Goal: Task Accomplishment & Management: Manage account settings

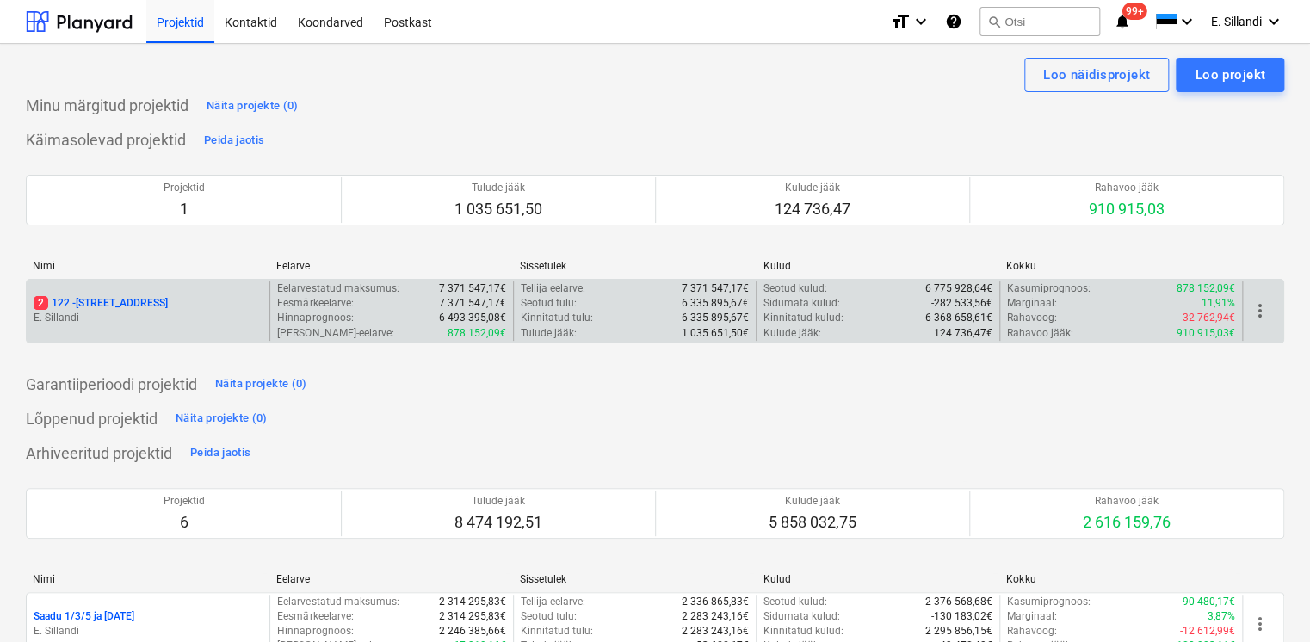
click at [116, 306] on p "2 122 - [STREET_ADDRESS]" at bounding box center [101, 303] width 134 height 15
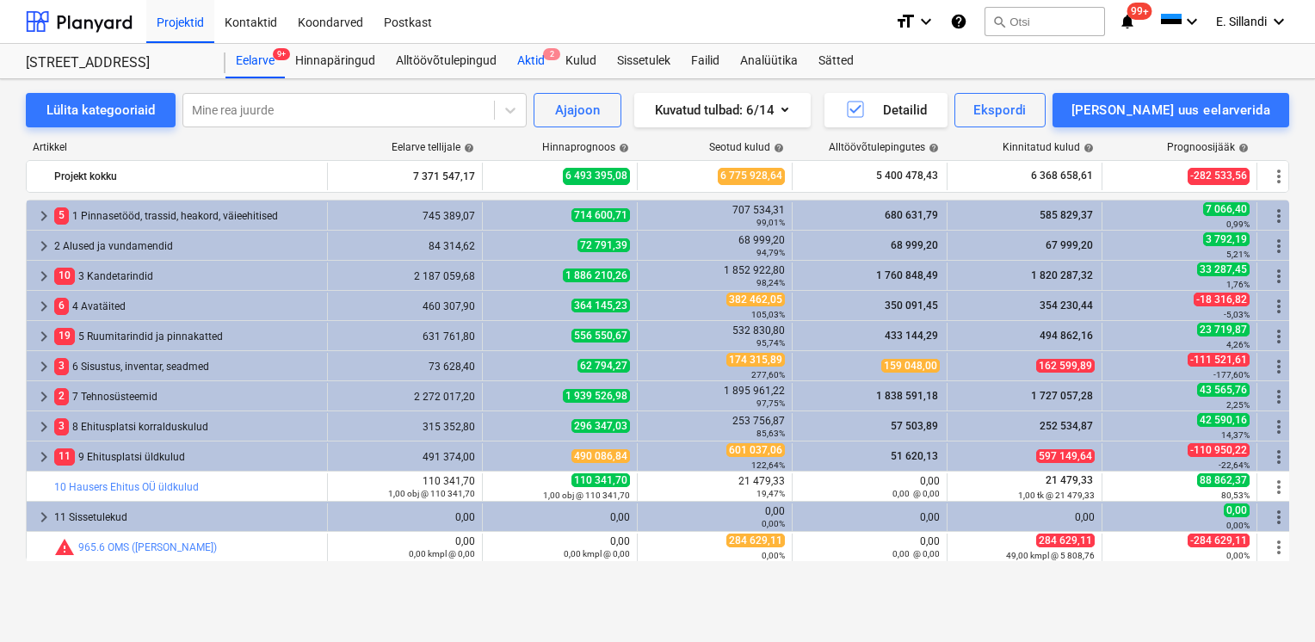
click at [541, 59] on div "Aktid 2" at bounding box center [531, 61] width 48 height 34
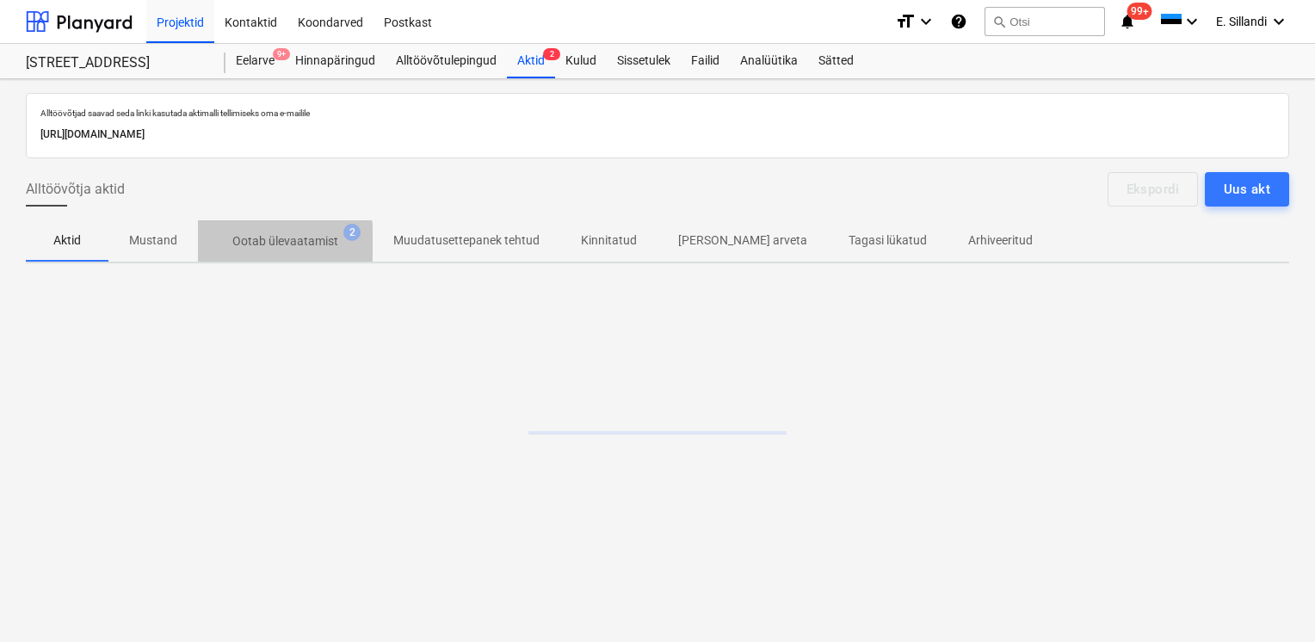
click at [273, 242] on p "Ootab ülevaatamist" at bounding box center [285, 241] width 106 height 18
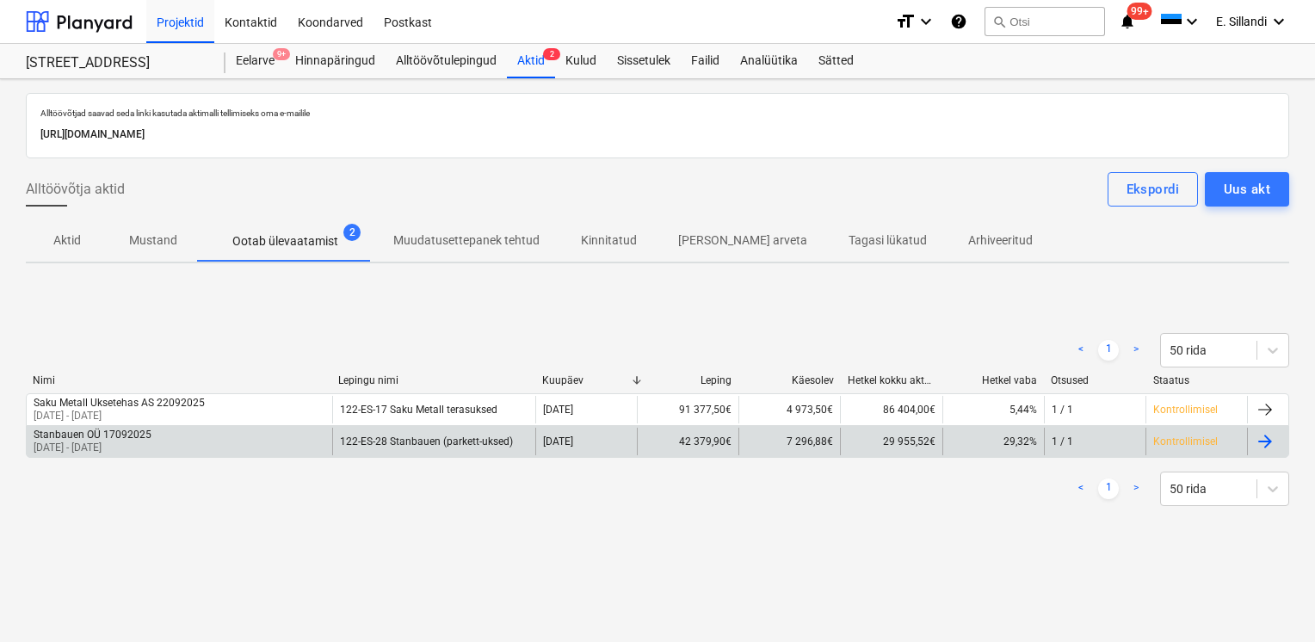
click at [131, 443] on p "[DATE] - [DATE]" at bounding box center [93, 448] width 118 height 15
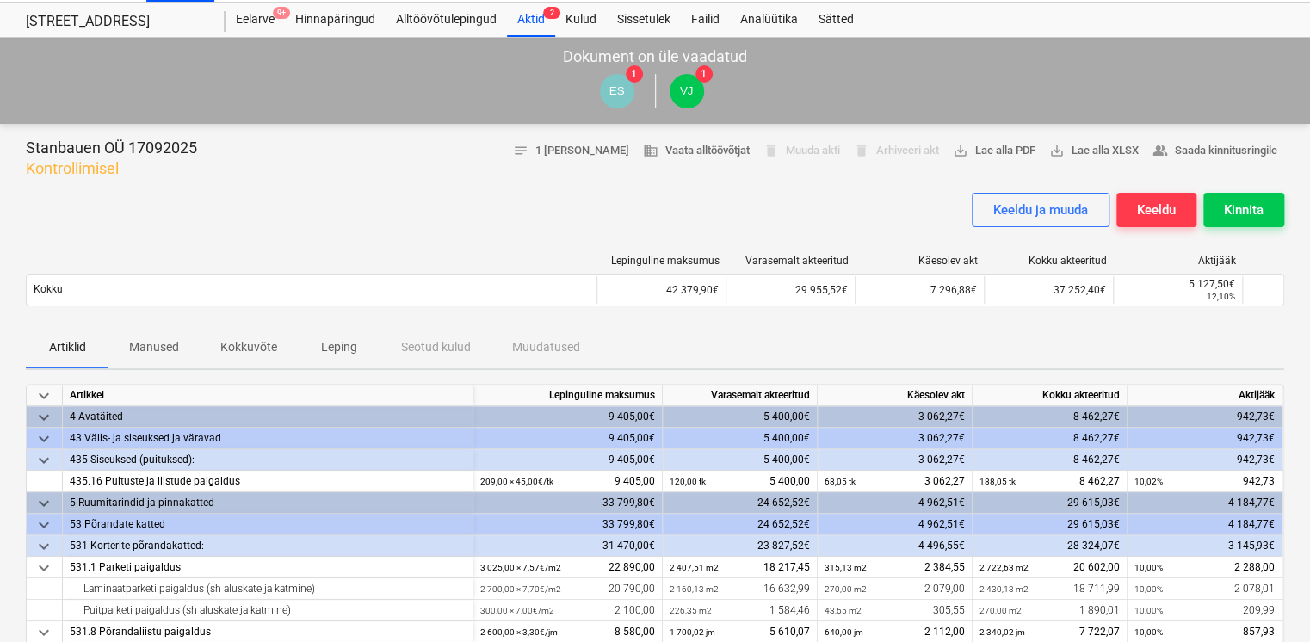
scroll to position [28, 0]
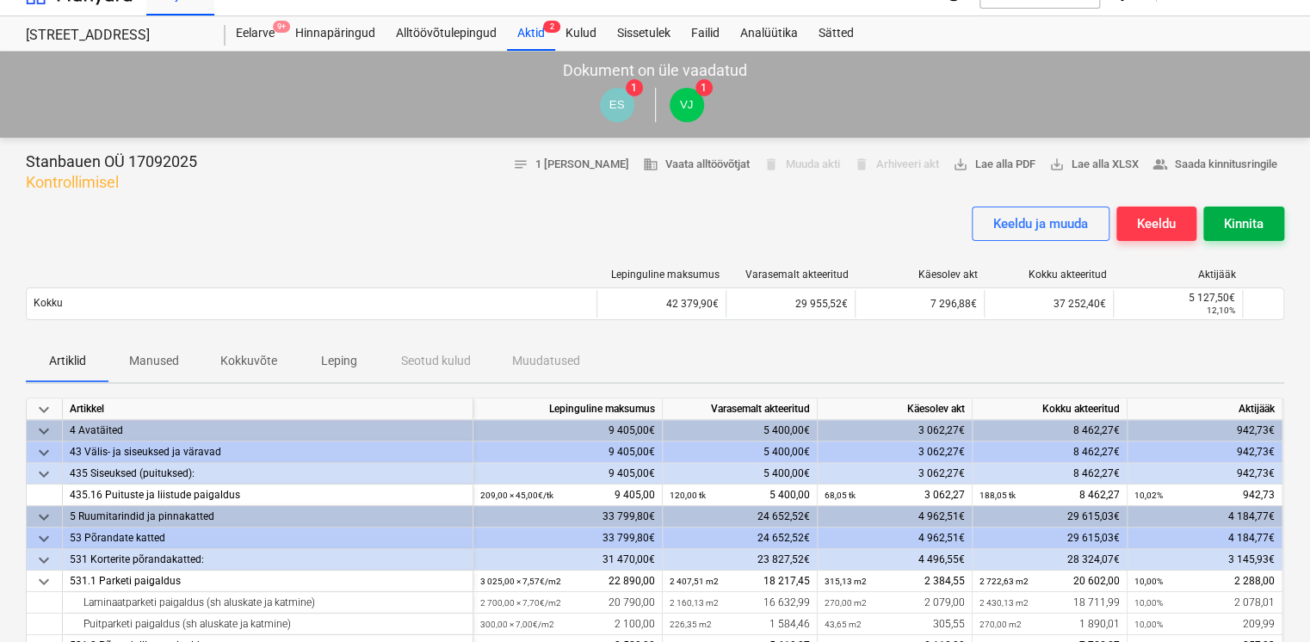
click at [1249, 229] on div "Kinnita" at bounding box center [1244, 224] width 40 height 22
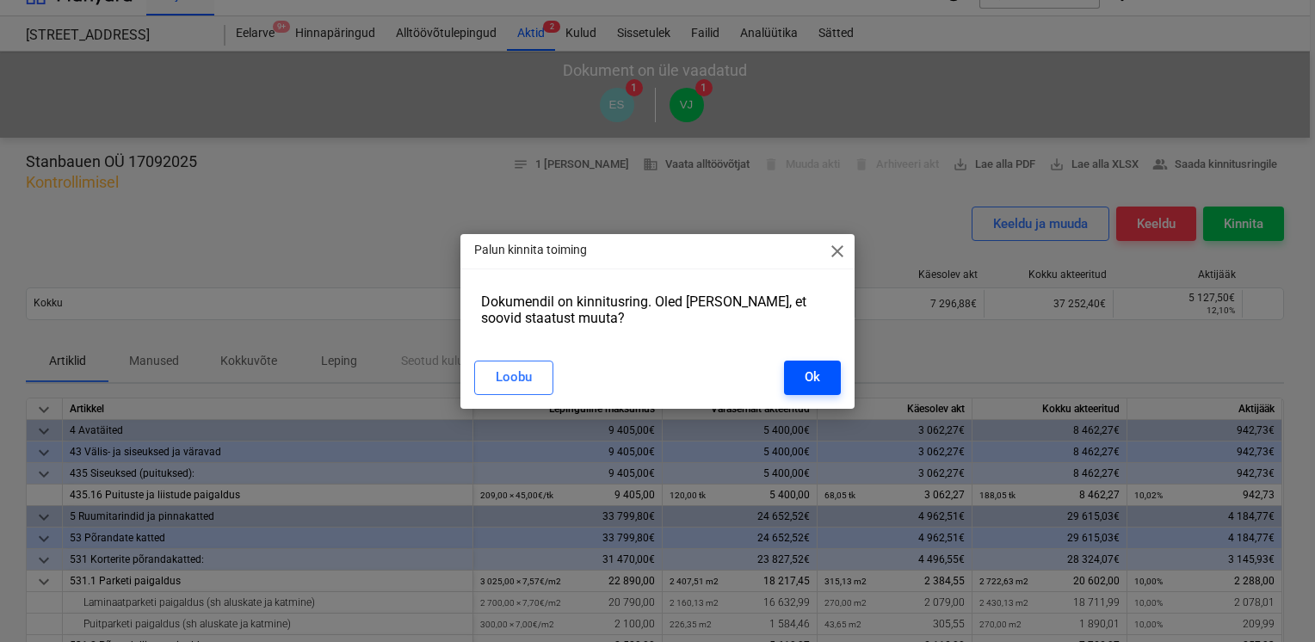
click at [809, 372] on div "Ok" at bounding box center [812, 377] width 15 height 22
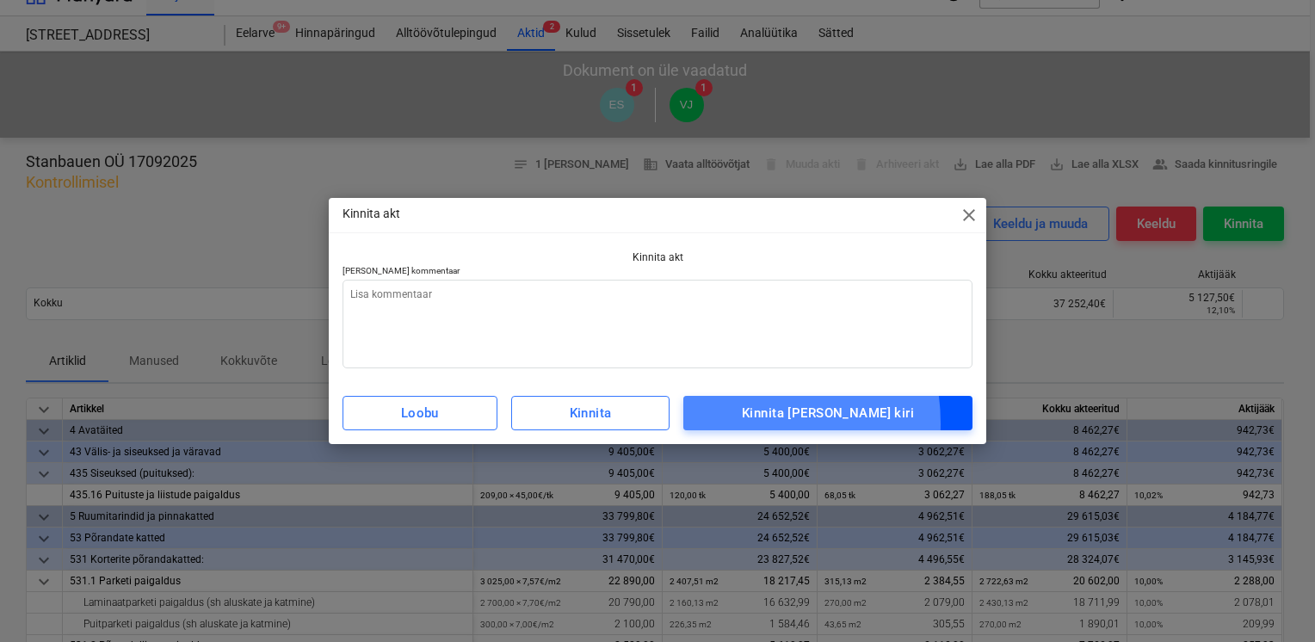
click at [760, 423] on span "Kinnita [PERSON_NAME] kiri" at bounding box center [827, 413] width 251 height 22
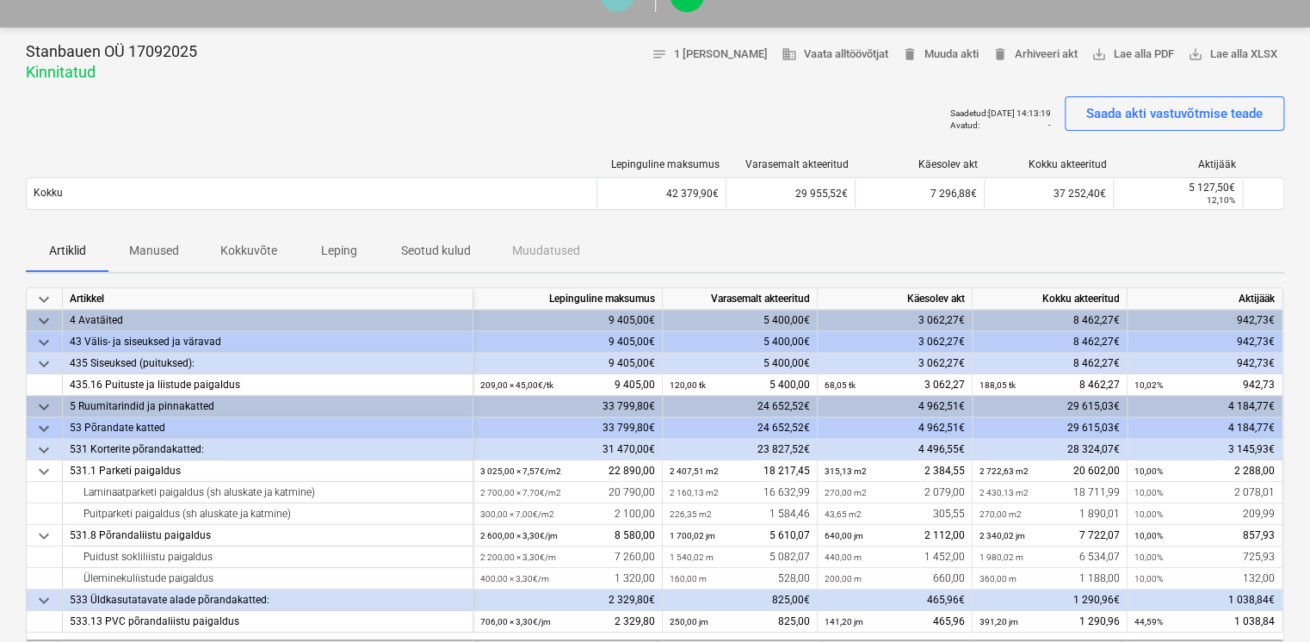
scroll to position [0, 0]
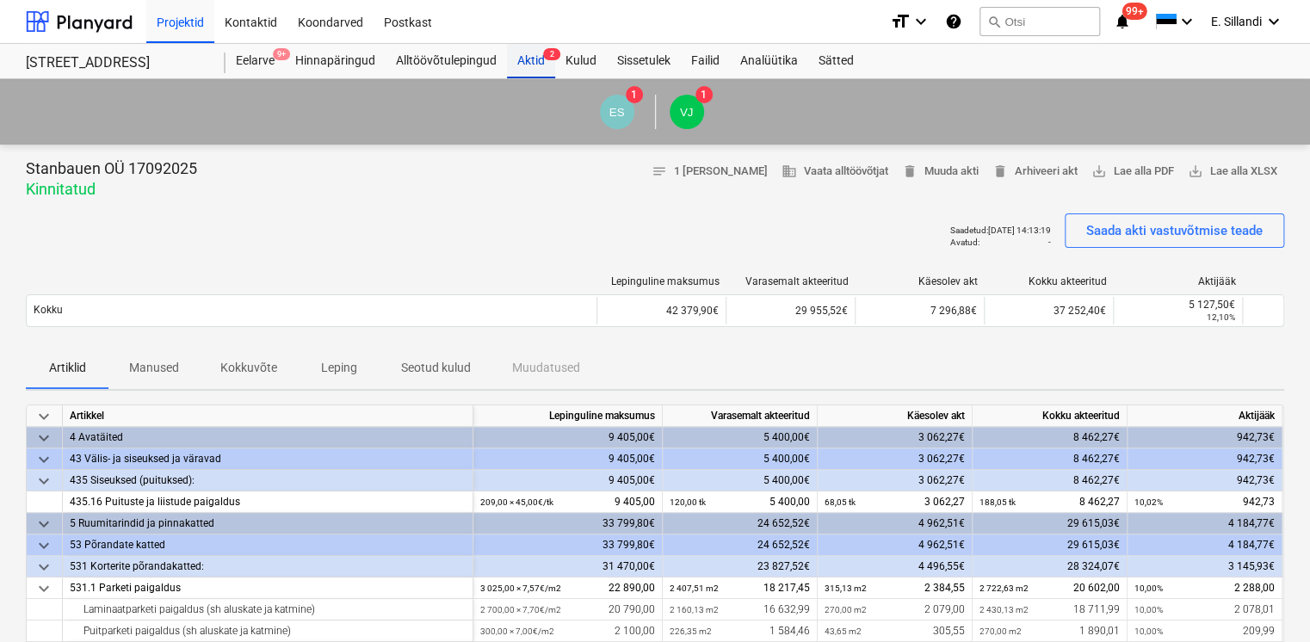
click at [544, 68] on div "Aktid 2" at bounding box center [531, 61] width 48 height 34
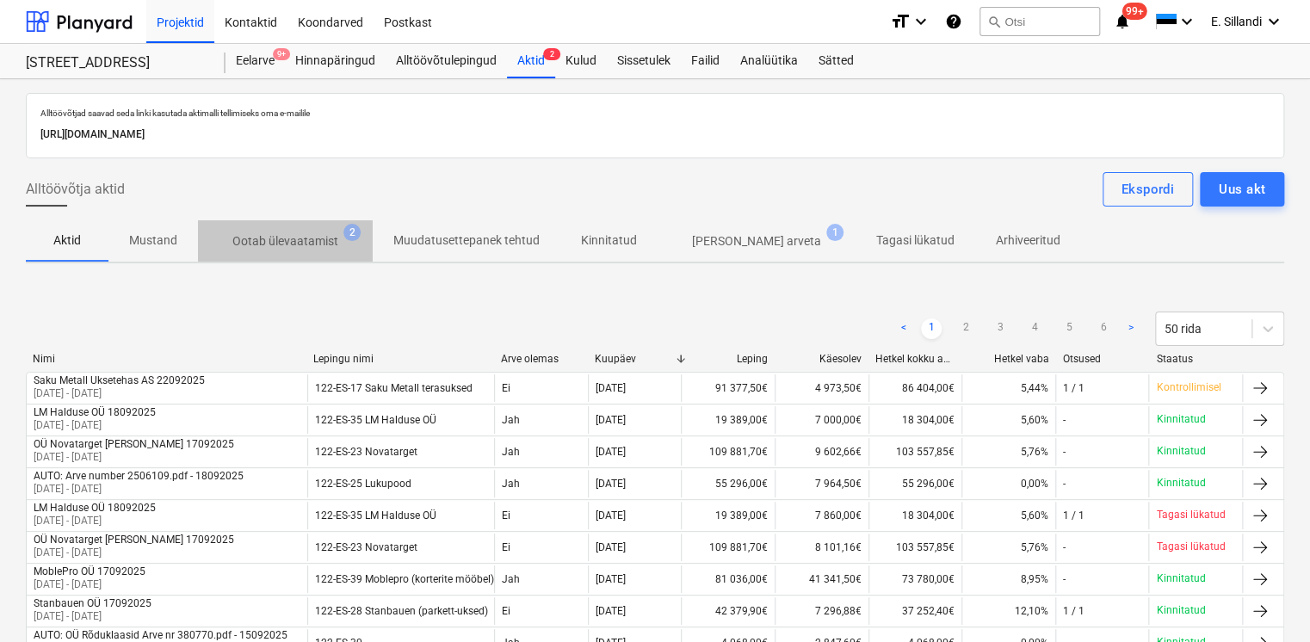
click at [289, 241] on p "Ootab ülevaatamist" at bounding box center [285, 241] width 106 height 18
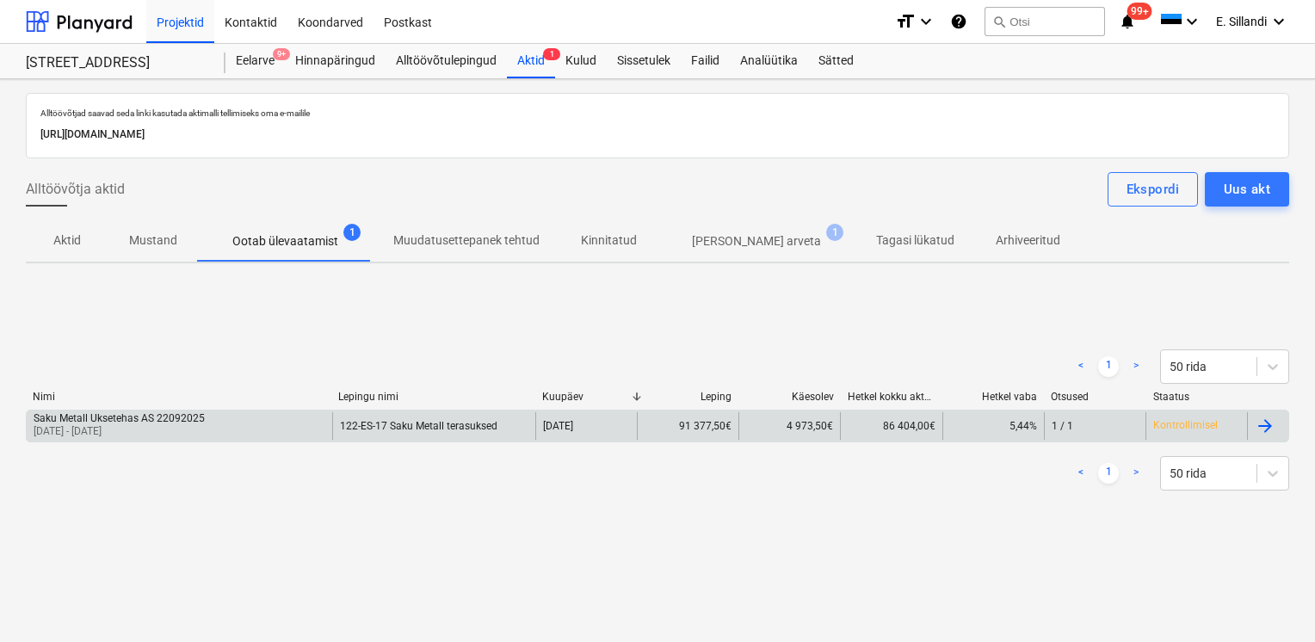
click at [98, 418] on div "Saku Metall Uksetehas AS 22092025" at bounding box center [119, 418] width 171 height 12
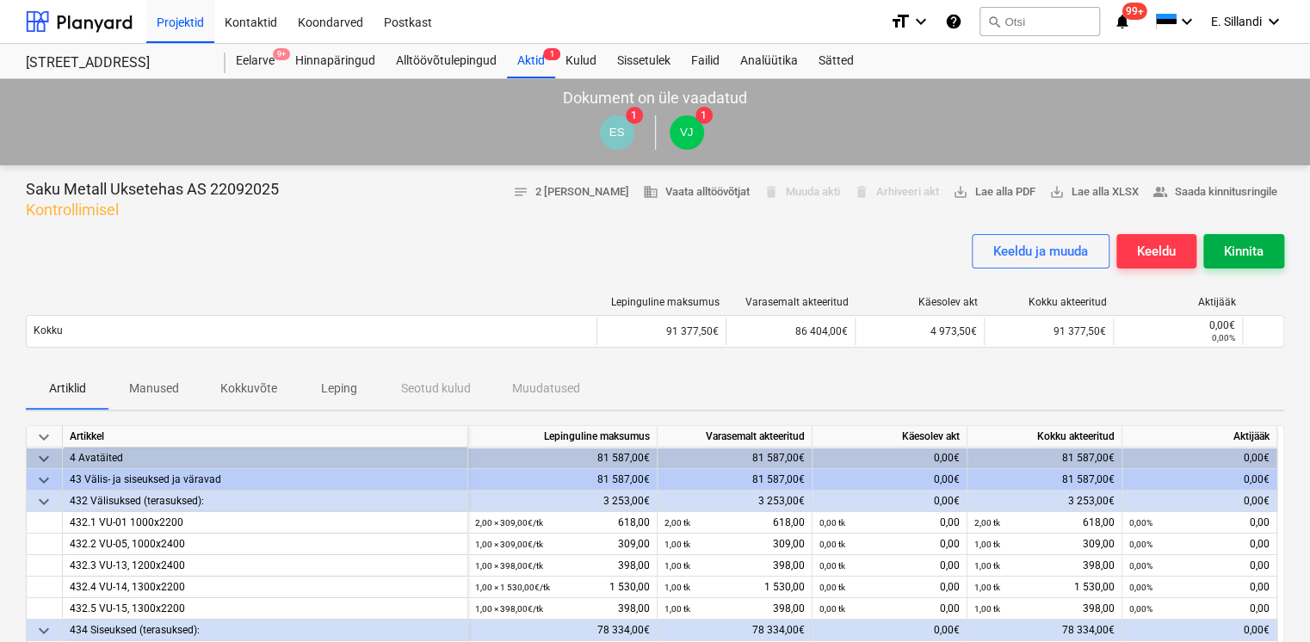
click at [1260, 245] on div "Kinnita" at bounding box center [1244, 251] width 40 height 22
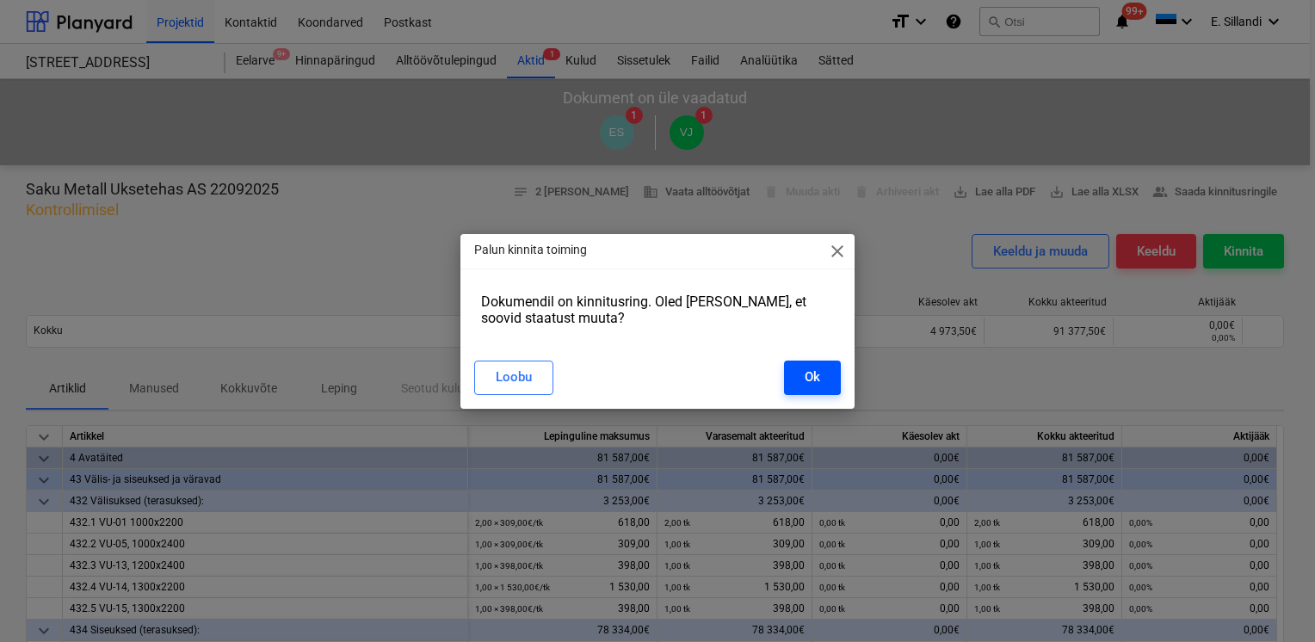
click at [819, 382] on div "Ok" at bounding box center [812, 377] width 15 height 22
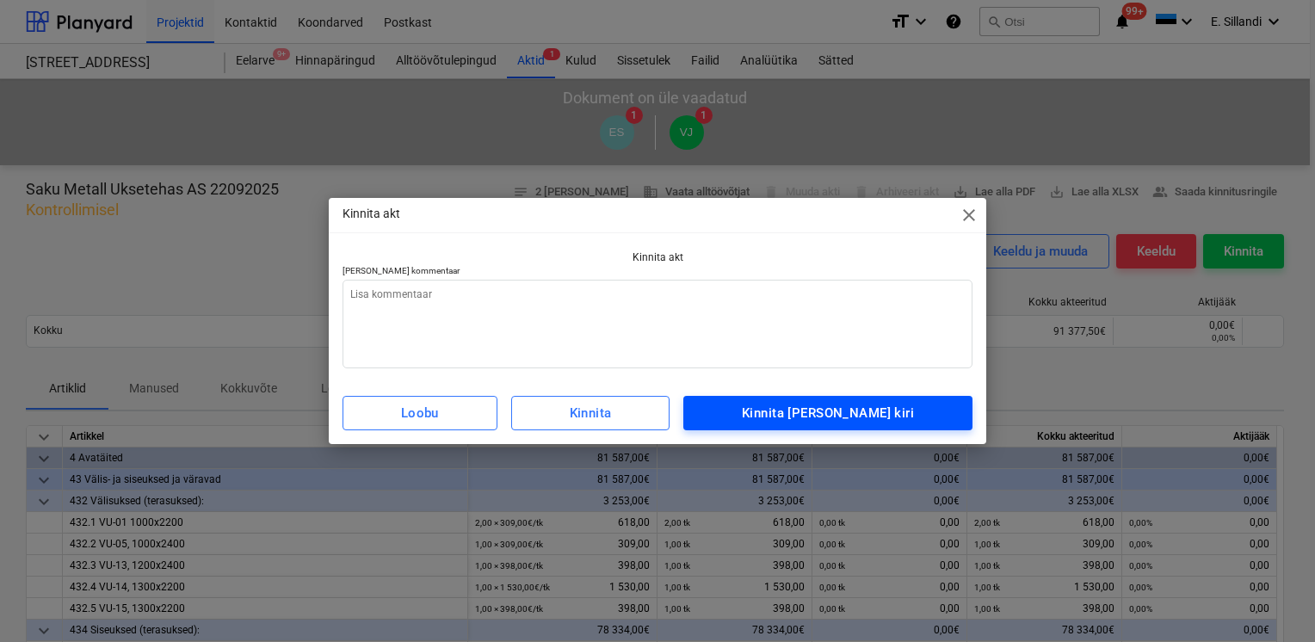
click at [777, 419] on span "Kinnita [PERSON_NAME] kiri" at bounding box center [827, 413] width 251 height 22
type textarea "x"
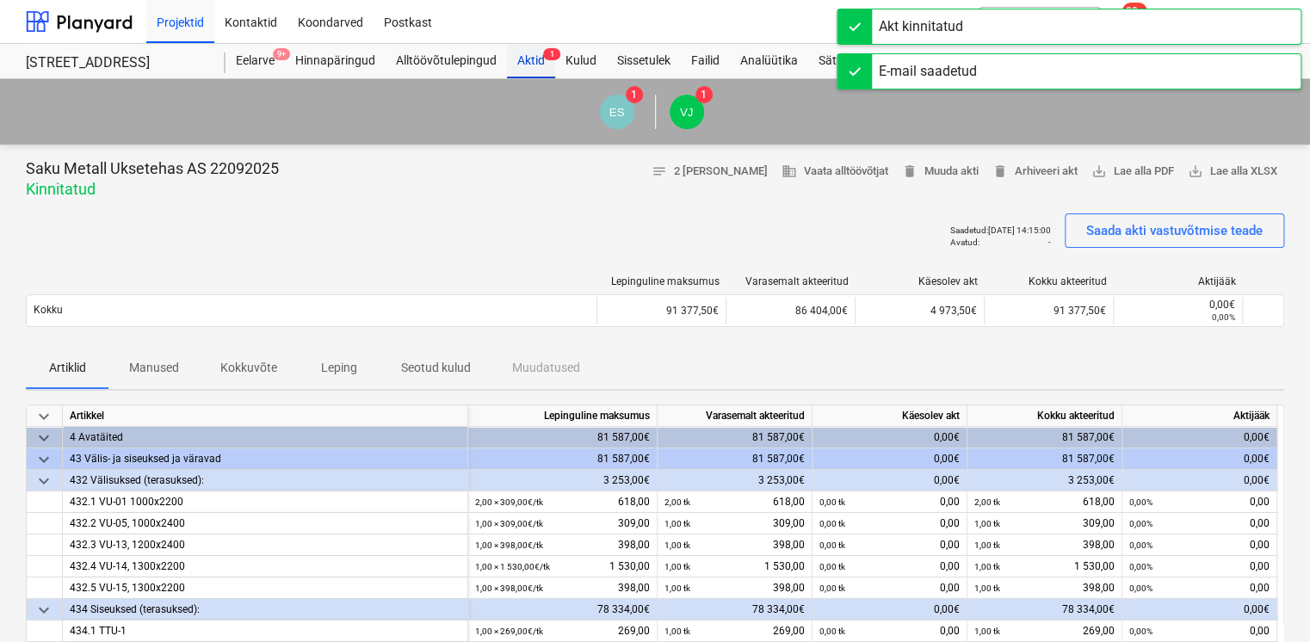
click at [526, 58] on div "Aktid 1" at bounding box center [531, 61] width 48 height 34
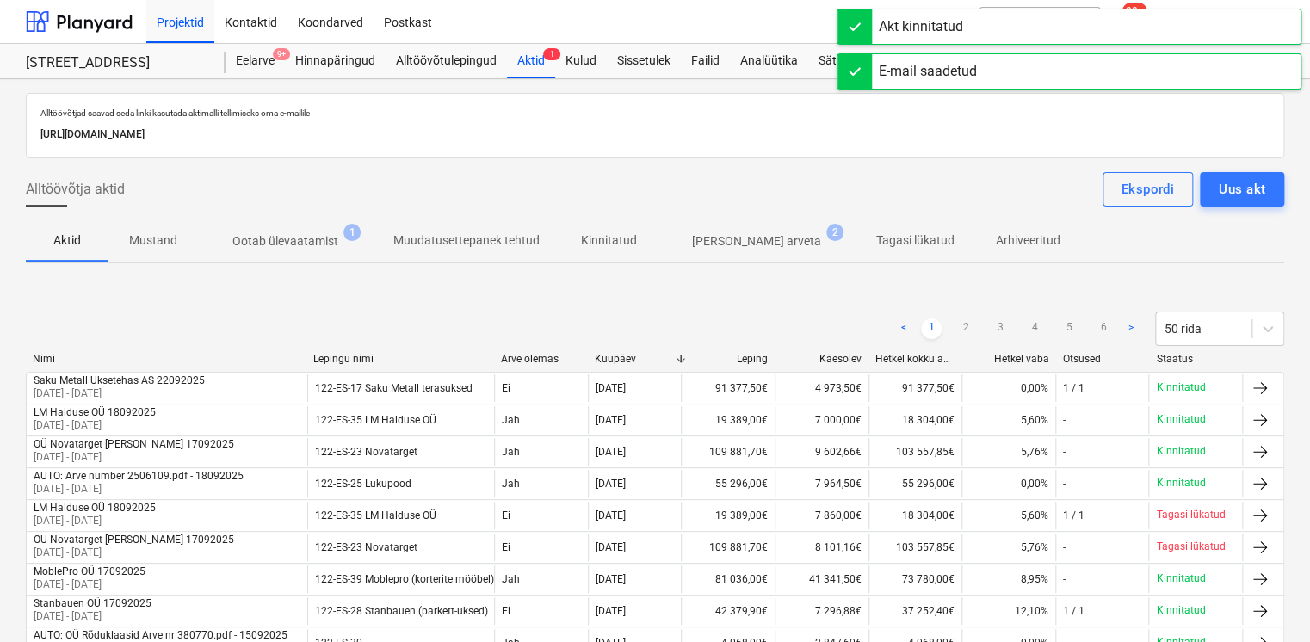
click at [308, 227] on span "Ootab ülevaatamist 1" at bounding box center [285, 241] width 175 height 31
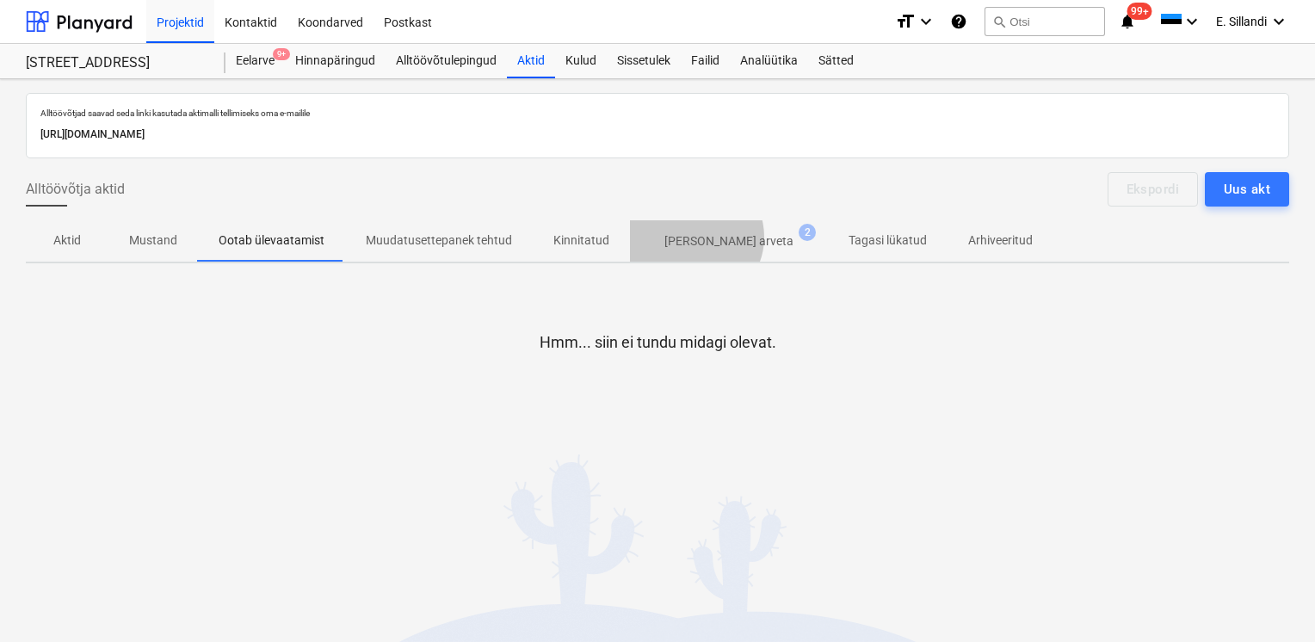
click at [688, 238] on p "[PERSON_NAME] arveta" at bounding box center [728, 241] width 129 height 18
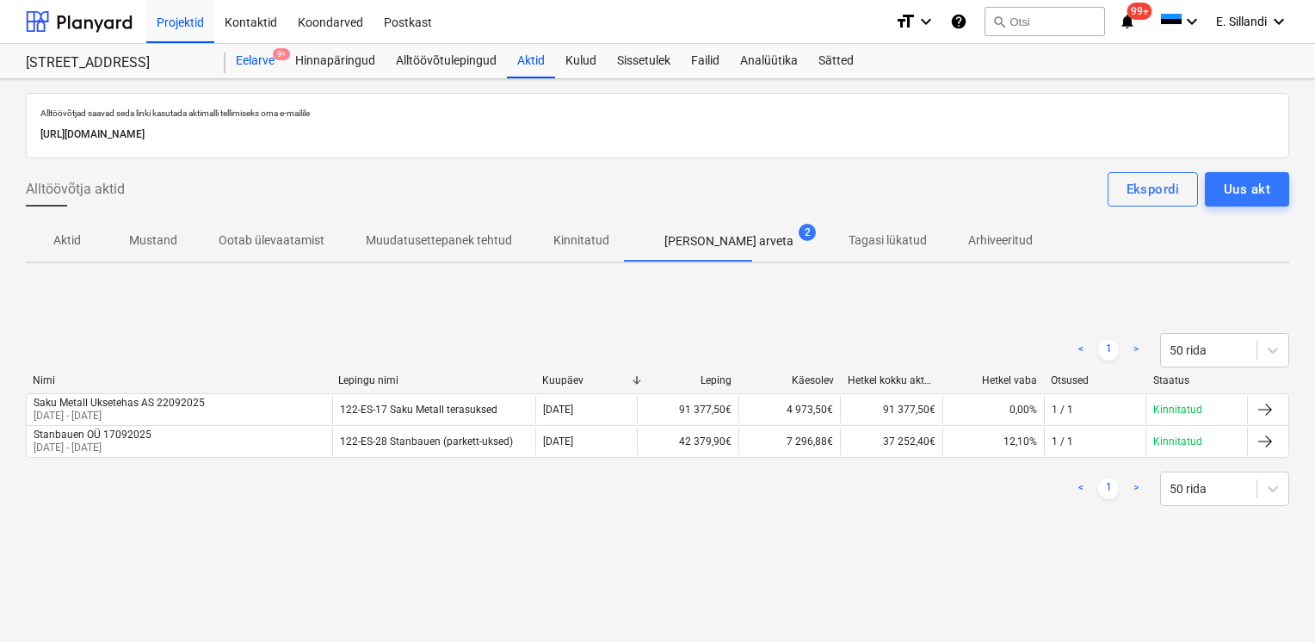
click at [252, 56] on div "Eelarve 9+" at bounding box center [255, 61] width 59 height 34
